Goal: Task Accomplishment & Management: Manage account settings

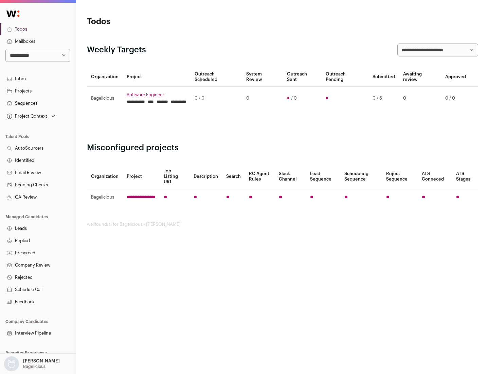
click at [38, 91] on link "Projects" at bounding box center [38, 91] width 76 height 12
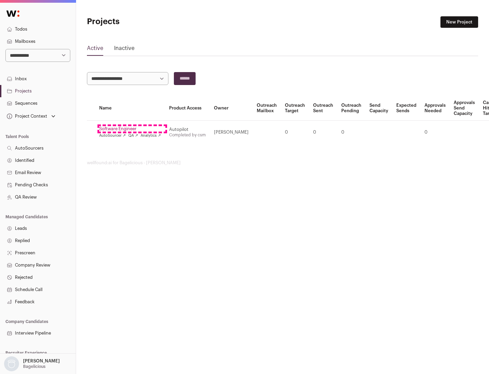
click at [132, 129] on link "Software Engineer" at bounding box center [130, 128] width 62 height 5
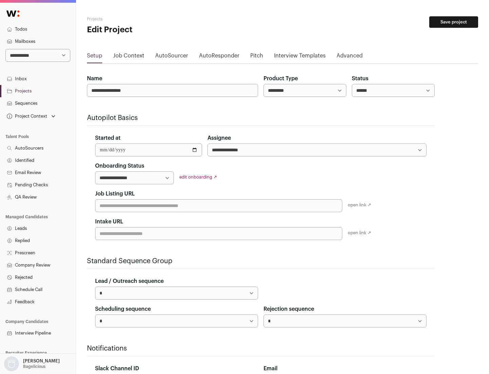
click at [454, 22] on button "Save project" at bounding box center [453, 22] width 49 height 12
